Goal: Answer question/provide support: Share knowledge or assist other users

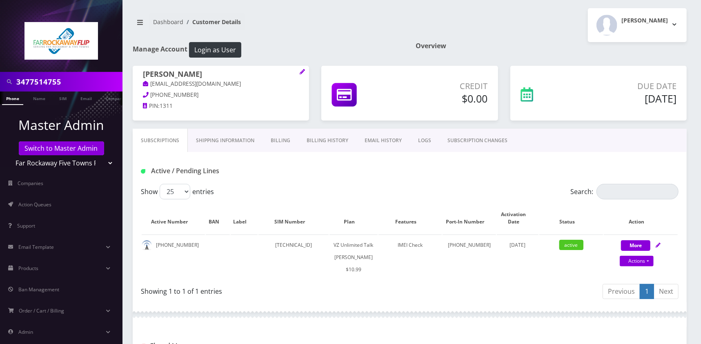
click at [75, 83] on input "3477514755" at bounding box center [68, 82] width 104 height 16
type input "Mandel"
drag, startPoint x: 43, startPoint y: 97, endPoint x: 70, endPoint y: 100, distance: 27.1
click at [43, 97] on link "Name" at bounding box center [39, 97] width 20 height 13
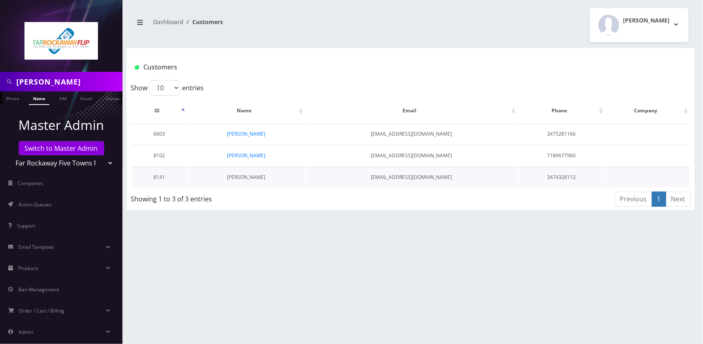
click at [258, 178] on link "goldy mandel" at bounding box center [246, 176] width 38 height 7
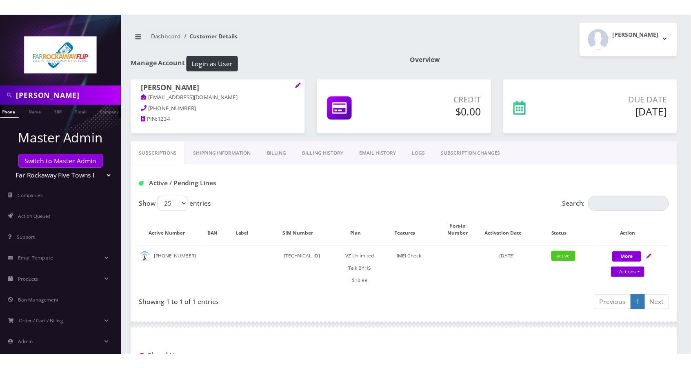
scroll to position [0, 9]
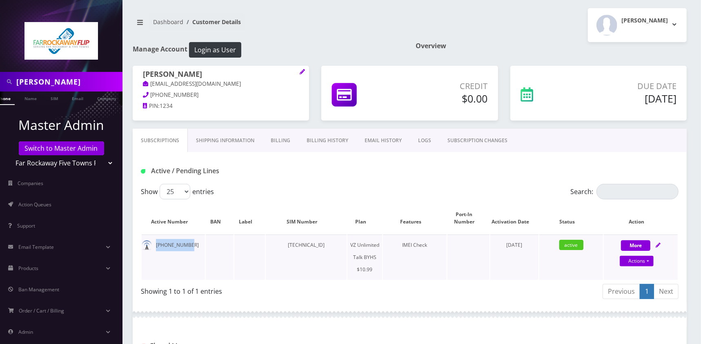
drag, startPoint x: 193, startPoint y: 243, endPoint x: 156, endPoint y: 245, distance: 36.8
click at [156, 245] on td "[PHONE_NUMBER]" at bounding box center [173, 256] width 63 height 45
copy td "917-329-4197"
drag, startPoint x: 557, startPoint y: 125, endPoint x: 547, endPoint y: 127, distance: 9.6
click at [557, 125] on div "Due Date Oct 01, 2025" at bounding box center [598, 97] width 189 height 63
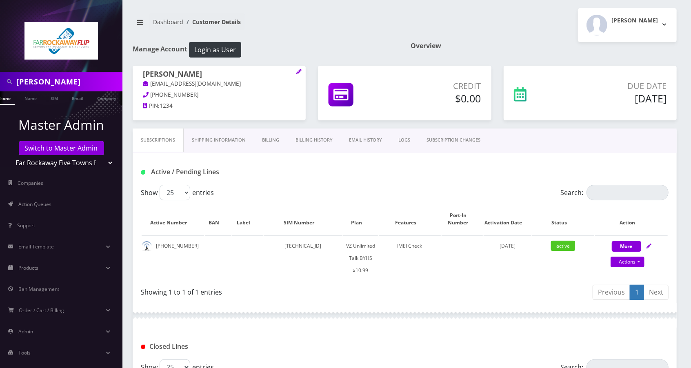
scroll to position [126, 0]
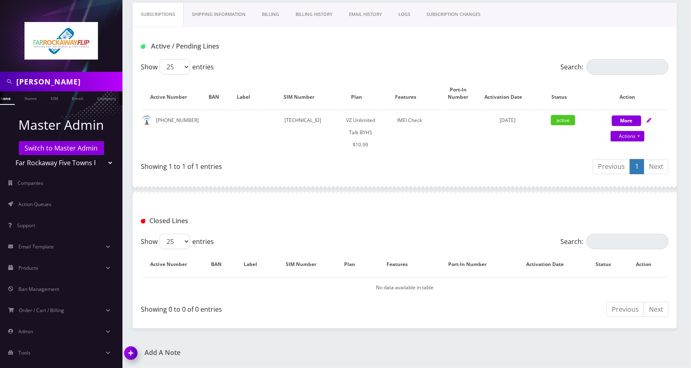
drag, startPoint x: 131, startPoint y: 350, endPoint x: 139, endPoint y: 346, distance: 9.9
click at [131, 343] on img at bounding box center [132, 356] width 24 height 24
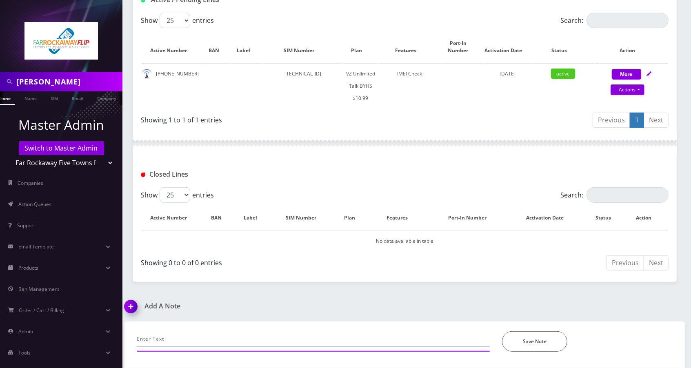
click at [209, 336] on input "text" at bounding box center [313, 339] width 353 height 16
type input "call-unable to make calls,"
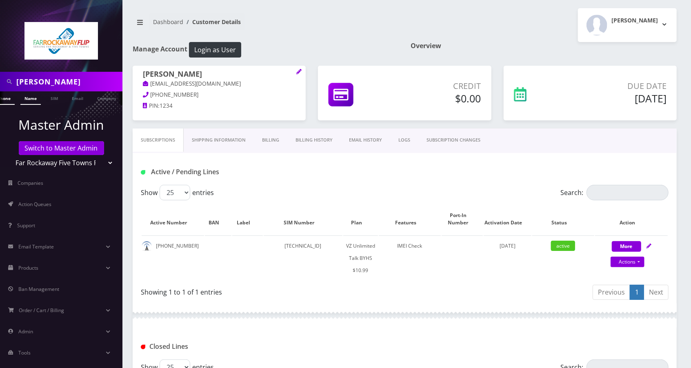
click at [24, 101] on link "Name" at bounding box center [30, 97] width 20 height 13
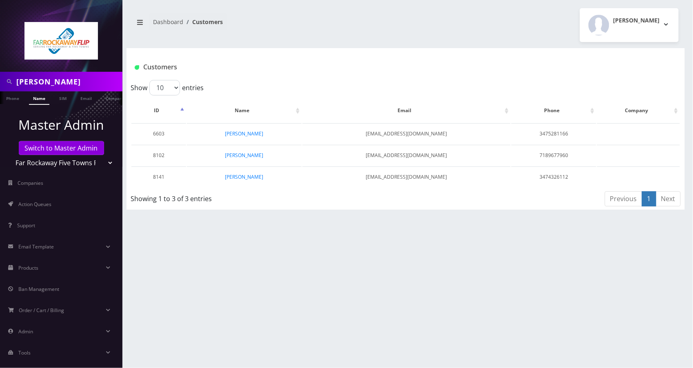
click at [64, 82] on input "[PERSON_NAME]" at bounding box center [68, 82] width 104 height 16
drag, startPoint x: 69, startPoint y: 81, endPoint x: 17, endPoint y: 78, distance: 51.9
click at [17, 78] on input "[PERSON_NAME]" at bounding box center [68, 82] width 104 height 16
click at [57, 84] on input "[PERSON_NAME]" at bounding box center [68, 82] width 104 height 16
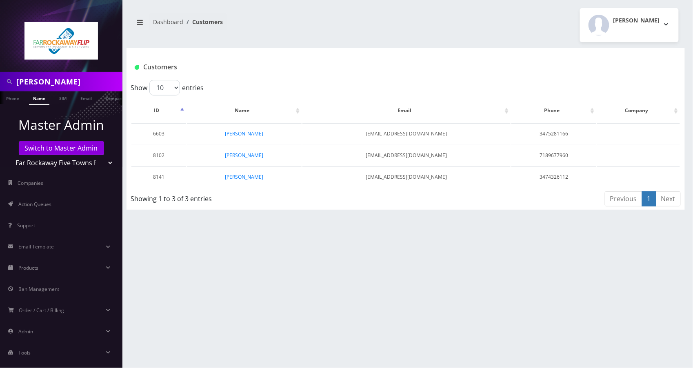
paste input "16102020657"
click at [20, 80] on input "16102020657" at bounding box center [68, 82] width 104 height 16
type input "6102020657"
click at [17, 97] on link "Phone" at bounding box center [12, 97] width 21 height 13
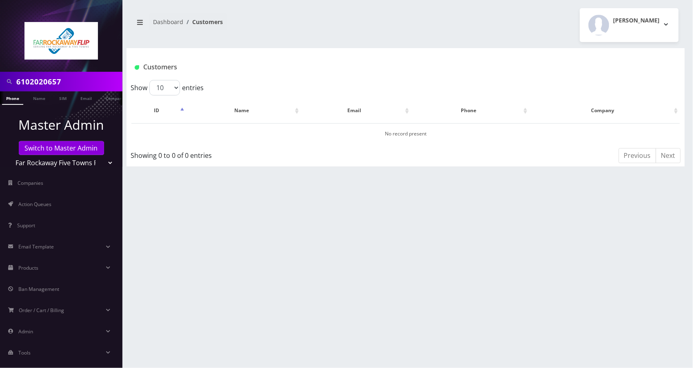
click at [102, 165] on select "Teltik Production My Link Mobile VennMobile Unlimited Advanced LTE Rexing Inc D…" at bounding box center [61, 163] width 104 height 16
select select "1"
click at [9, 155] on select "Teltik Production My Link Mobile VennMobile Unlimited Advanced LTE Rexing Inc D…" at bounding box center [61, 163] width 104 height 16
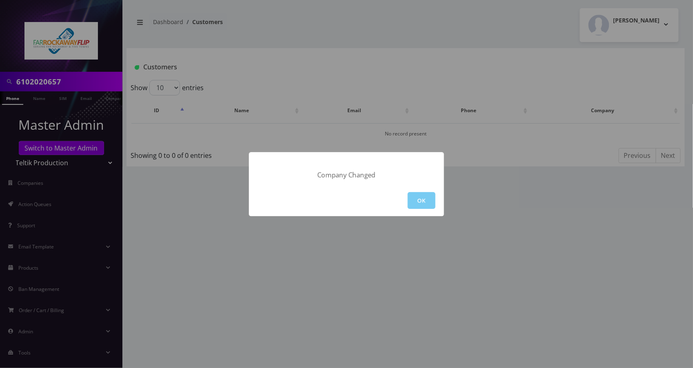
click at [418, 202] on button "OK" at bounding box center [422, 200] width 28 height 17
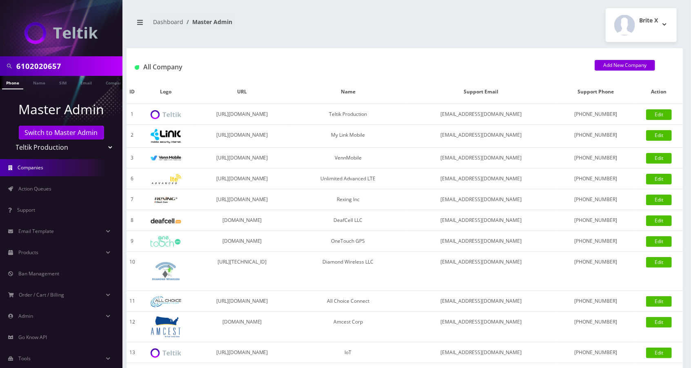
click at [12, 83] on link "Phone" at bounding box center [12, 82] width 21 height 13
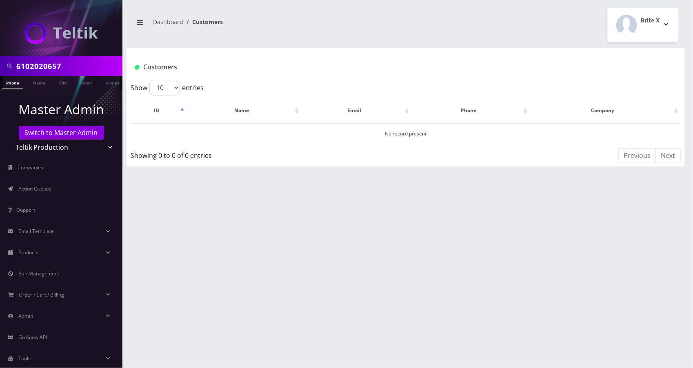
click at [105, 150] on select "Teltik Production My Link Mobile VennMobile Unlimited Advanced LTE Rexing Inc D…" at bounding box center [61, 148] width 104 height 16
select select "20"
click at [9, 140] on select "Teltik Production My Link Mobile VennMobile Unlimited Advanced LTE [PERSON_NAME…" at bounding box center [61, 148] width 104 height 16
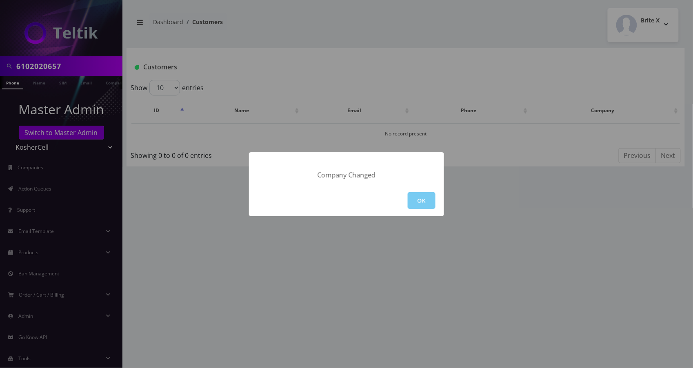
click at [419, 193] on button "OK" at bounding box center [422, 200] width 28 height 17
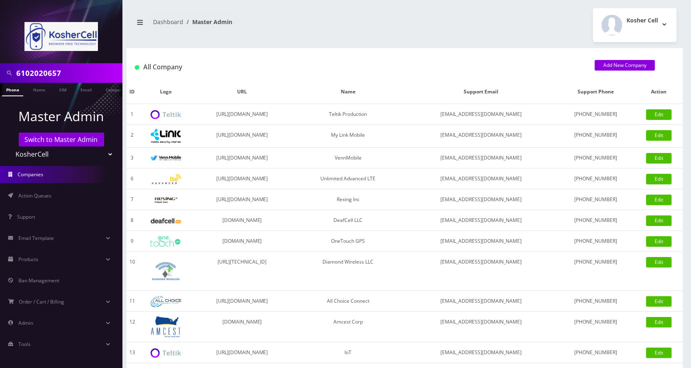
click at [18, 91] on link "Phone" at bounding box center [12, 89] width 21 height 13
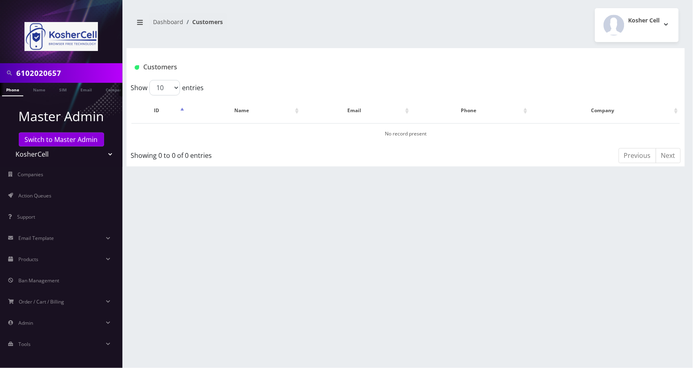
click at [106, 158] on select "Teltik Production My Link Mobile VennMobile Unlimited Advanced LTE [PERSON_NAME…" at bounding box center [61, 154] width 104 height 16
select select "27"
click at [9, 146] on select "Teltik Production My Link Mobile VennMobile Unlimited Advanced LTE Rexing Inc D…" at bounding box center [61, 154] width 104 height 16
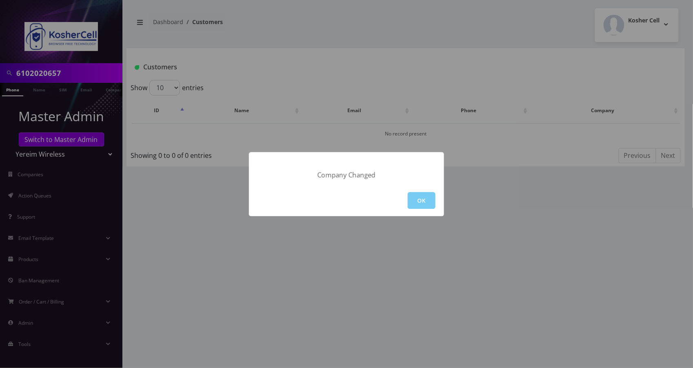
click at [419, 199] on button "OK" at bounding box center [422, 200] width 28 height 17
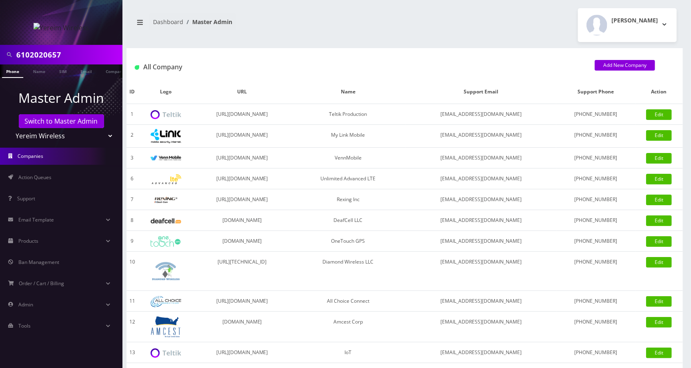
drag, startPoint x: 17, startPoint y: 73, endPoint x: 26, endPoint y: 82, distance: 13.0
click at [16, 73] on link "Phone" at bounding box center [12, 70] width 21 height 13
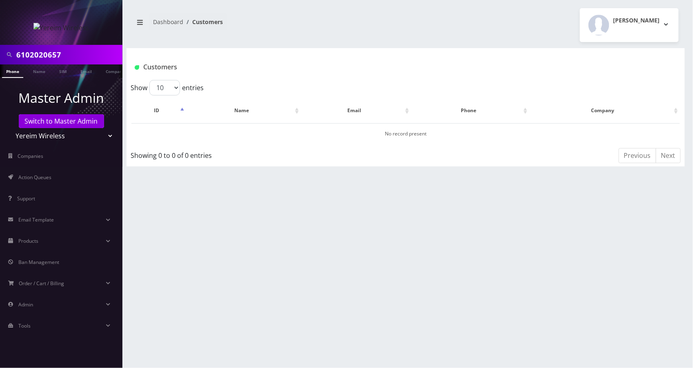
drag, startPoint x: 105, startPoint y: 135, endPoint x: 100, endPoint y: 142, distance: 7.9
click at [104, 135] on select "Teltik Production My Link Mobile VennMobile Unlimited Advanced LTE Rexing Inc D…" at bounding box center [61, 136] width 104 height 16
drag, startPoint x: 59, startPoint y: 52, endPoint x: 4, endPoint y: 53, distance: 55.1
click at [4, 53] on div "6102020657" at bounding box center [61, 55] width 118 height 16
type input "Paul Ellis"
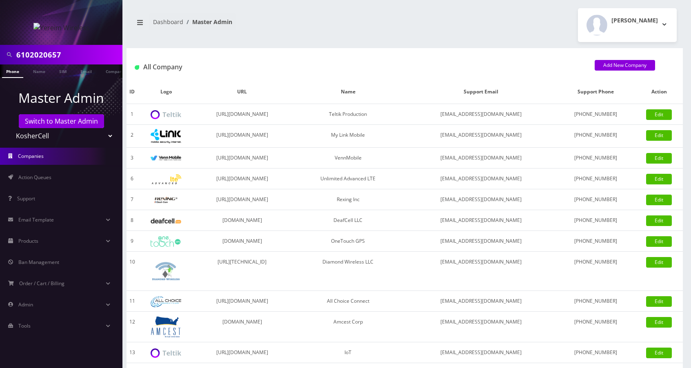
select select "20"
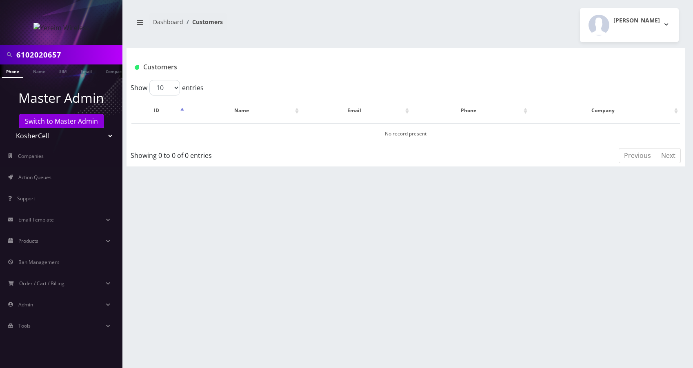
select select "20"
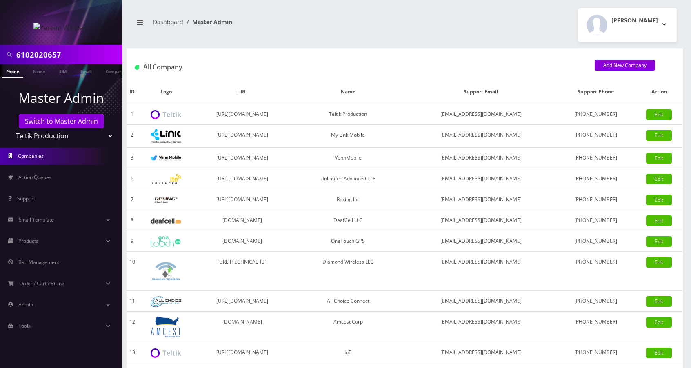
select select "1"
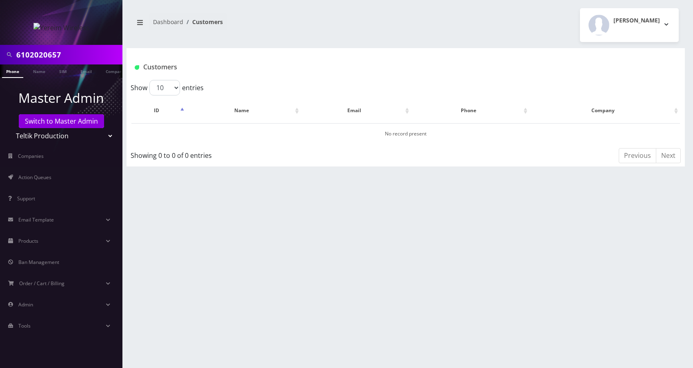
select select "1"
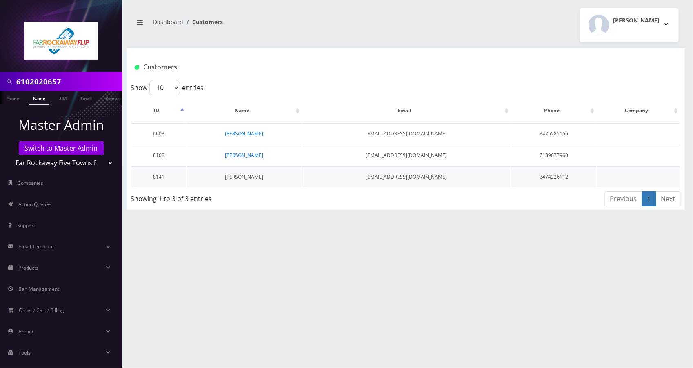
click at [246, 176] on link "[PERSON_NAME]" at bounding box center [244, 176] width 38 height 7
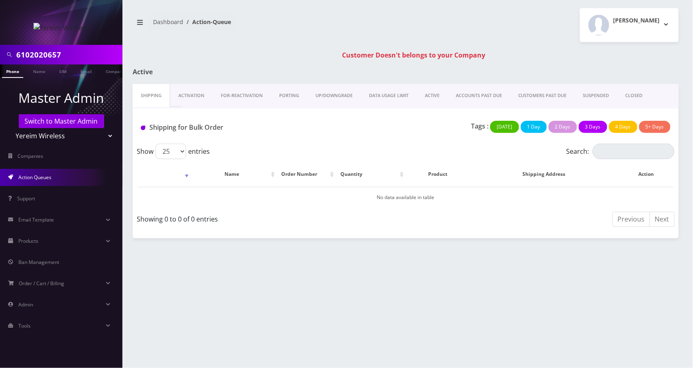
click at [95, 131] on select "Teltik Production My Link Mobile VennMobile Unlimited Advanced LTE Rexing Inc D…" at bounding box center [61, 136] width 104 height 16
select select "23"
click at [9, 128] on select "Teltik Production My Link Mobile VennMobile Unlimited Advanced LTE Rexing Inc D…" at bounding box center [61, 136] width 104 height 16
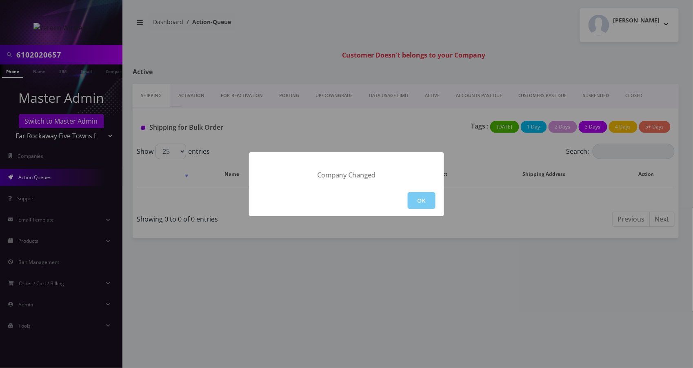
click at [426, 198] on button "OK" at bounding box center [422, 200] width 28 height 17
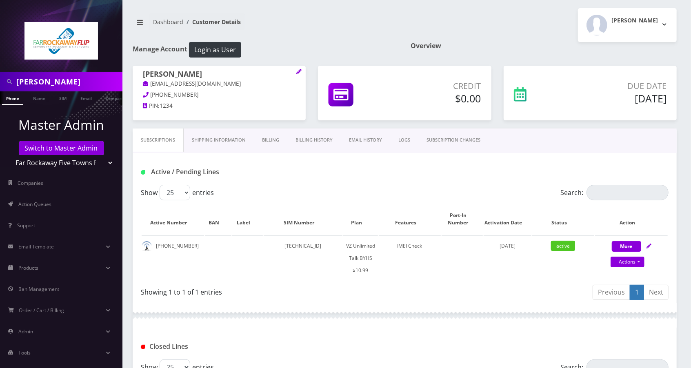
scroll to position [126, 0]
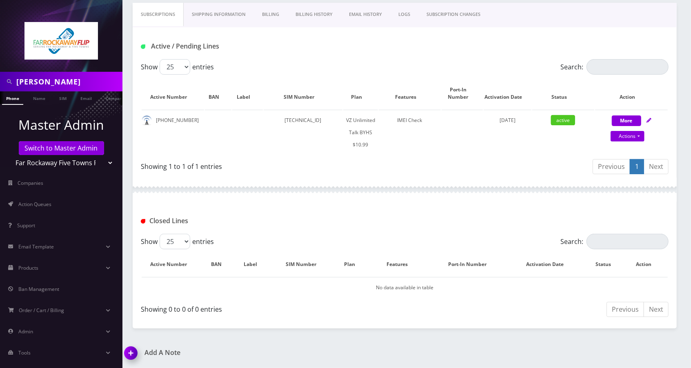
click at [138, 350] on img at bounding box center [132, 356] width 24 height 24
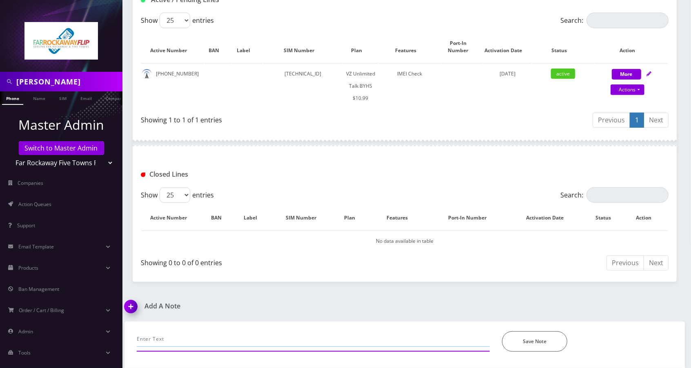
click at [208, 345] on input "text" at bounding box center [313, 339] width 353 height 16
type input "call-unable to make calls, the phone is not accepting the SIM,Advise to call th…"
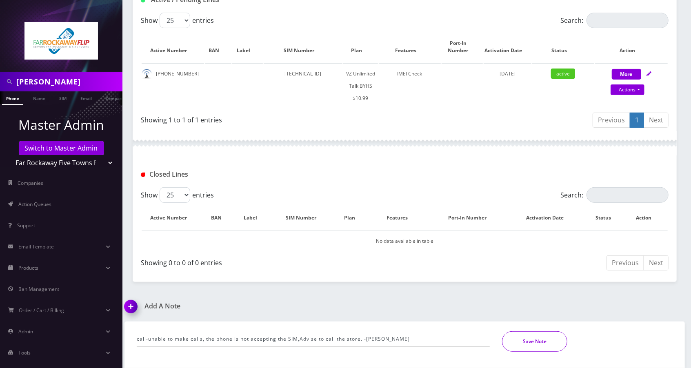
click at [546, 343] on button "Save Note" at bounding box center [534, 341] width 65 height 20
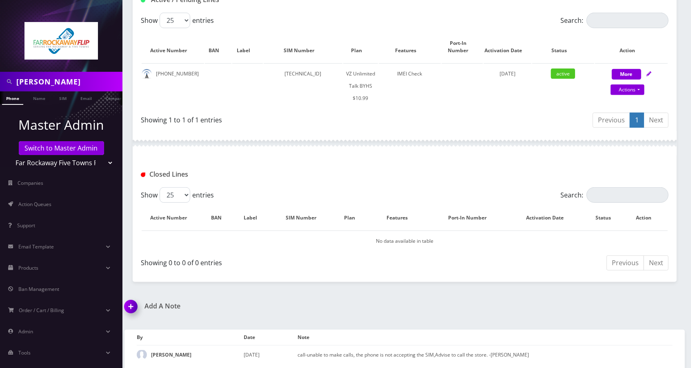
drag, startPoint x: 108, startPoint y: 166, endPoint x: 94, endPoint y: 168, distance: 14.0
click at [108, 166] on select "Teltik Production My Link Mobile VennMobile Unlimited Advanced LTE Rexing Inc D…" at bounding box center [61, 163] width 104 height 16
select select "1"
click at [9, 155] on select "Teltik Production My Link Mobile VennMobile Unlimited Advanced LTE Rexing Inc D…" at bounding box center [61, 163] width 104 height 16
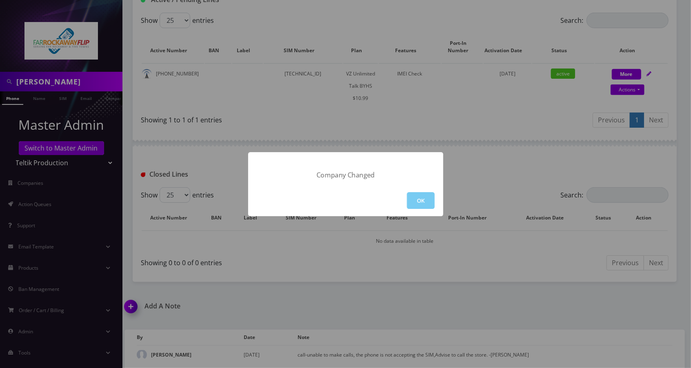
click at [424, 195] on button "OK" at bounding box center [421, 200] width 28 height 17
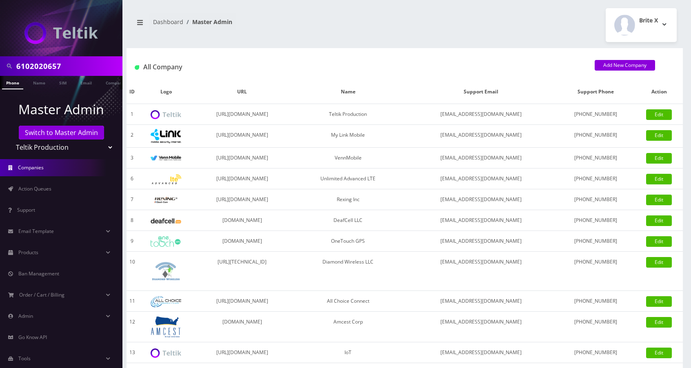
drag, startPoint x: 0, startPoint y: 0, endPoint x: 79, endPoint y: 62, distance: 100.2
click at [79, 62] on input "6102020657" at bounding box center [68, 66] width 104 height 16
paste input "juan.gabriel@royalwealthinvestments.com"
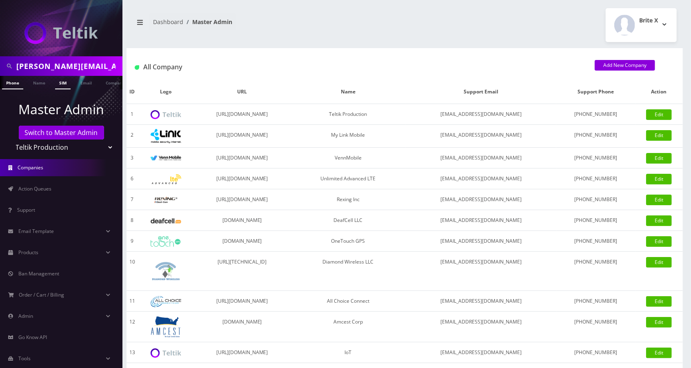
scroll to position [0, 77]
type input "[PERSON_NAME][EMAIL_ADDRESS][PERSON_NAME][DOMAIN_NAME]"
drag, startPoint x: 84, startPoint y: 86, endPoint x: 92, endPoint y: 135, distance: 49.6
click at [85, 86] on link "Email" at bounding box center [86, 82] width 20 height 13
